Goal: Find specific page/section: Find specific page/section

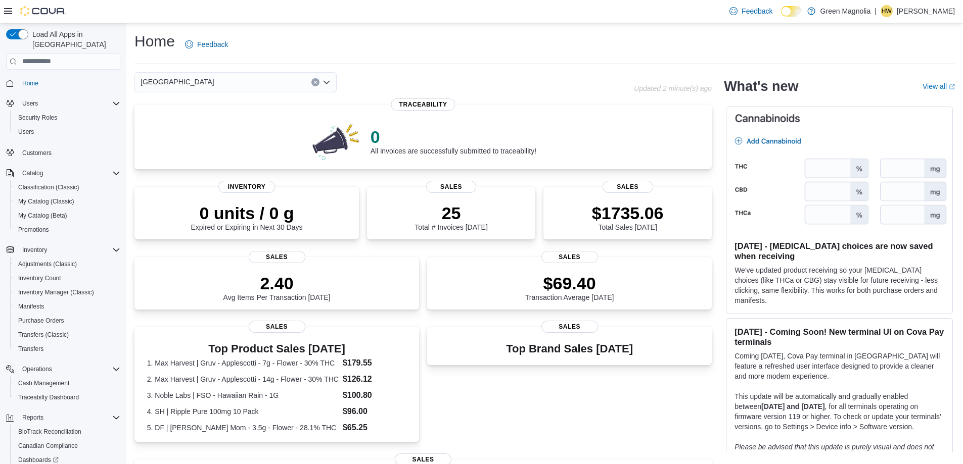
click at [197, 82] on div "[GEOGRAPHIC_DATA]" at bounding box center [235, 82] width 202 height 20
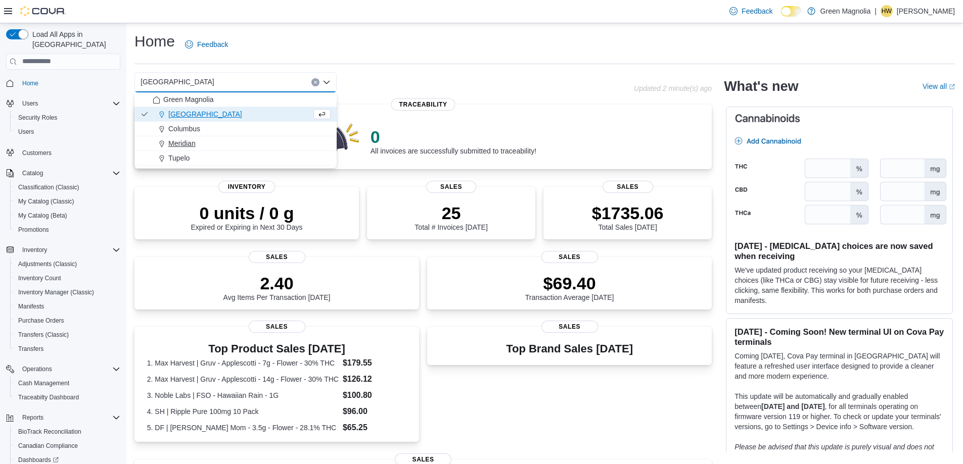
click at [187, 143] on span "Meridian" at bounding box center [181, 143] width 27 height 10
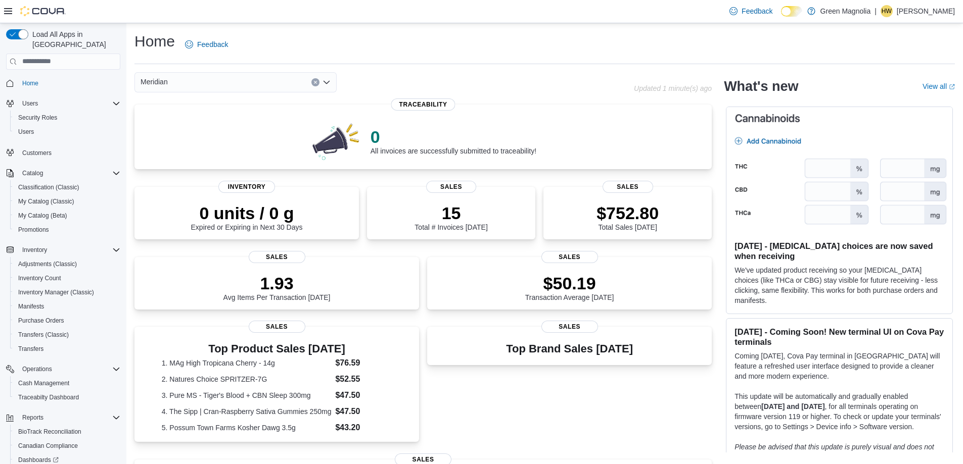
click at [202, 86] on div "Meridian" at bounding box center [235, 82] width 202 height 20
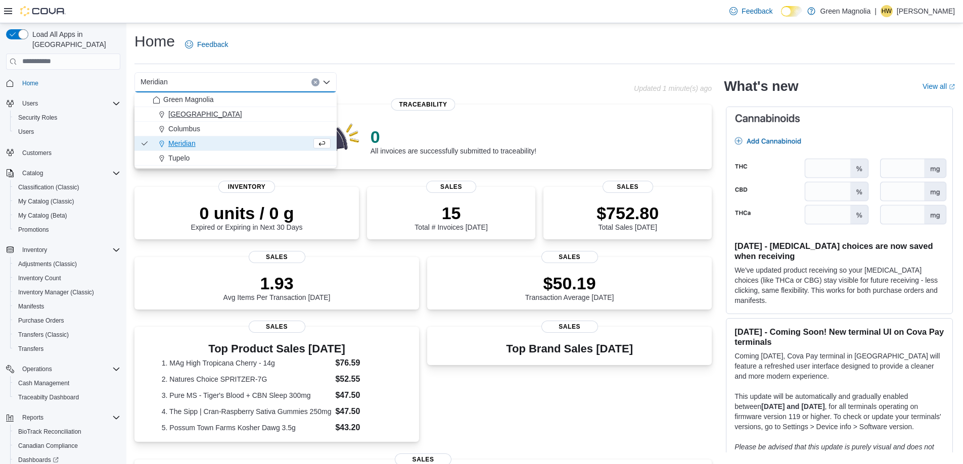
click at [186, 111] on span "[GEOGRAPHIC_DATA]" at bounding box center [205, 114] width 74 height 10
